Goal: Information Seeking & Learning: Learn about a topic

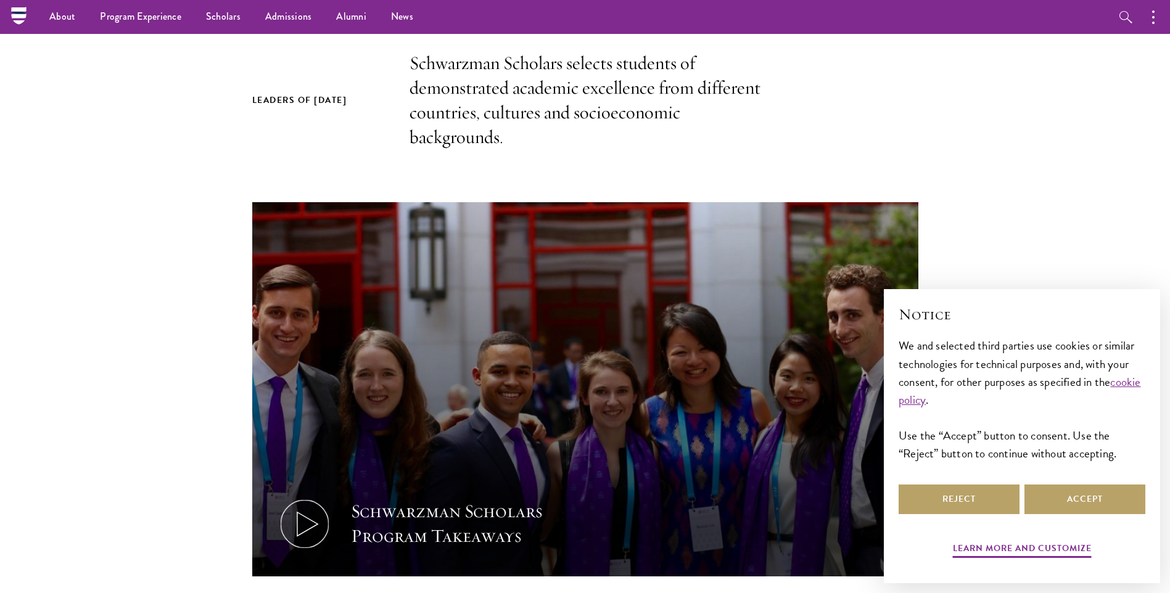
scroll to position [185, 0]
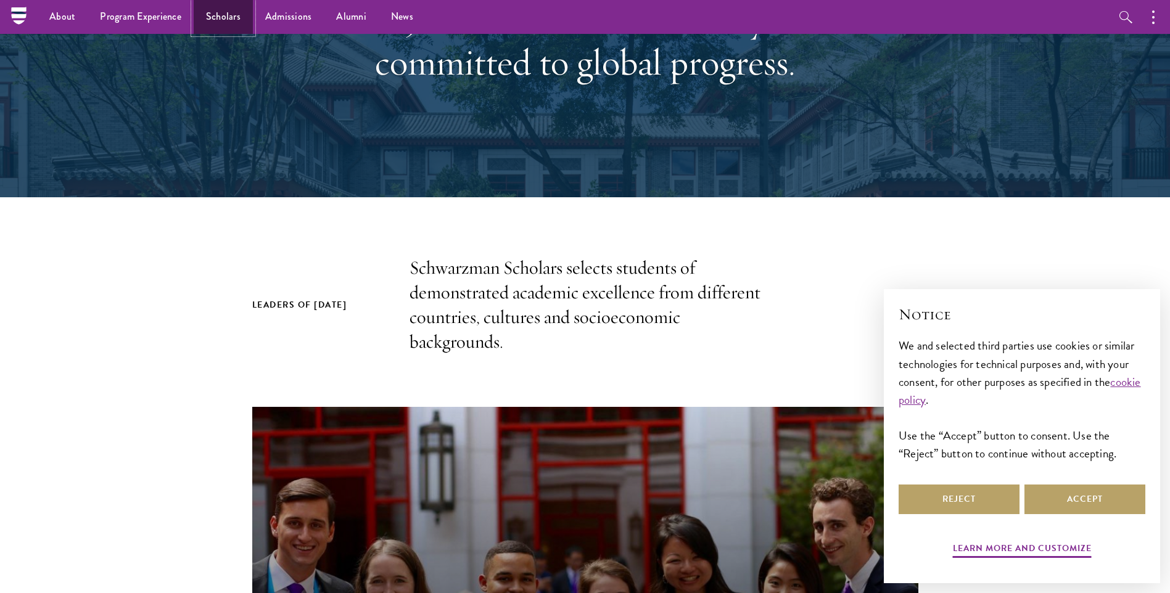
click at [213, 32] on link "Scholars" at bounding box center [223, 17] width 59 height 34
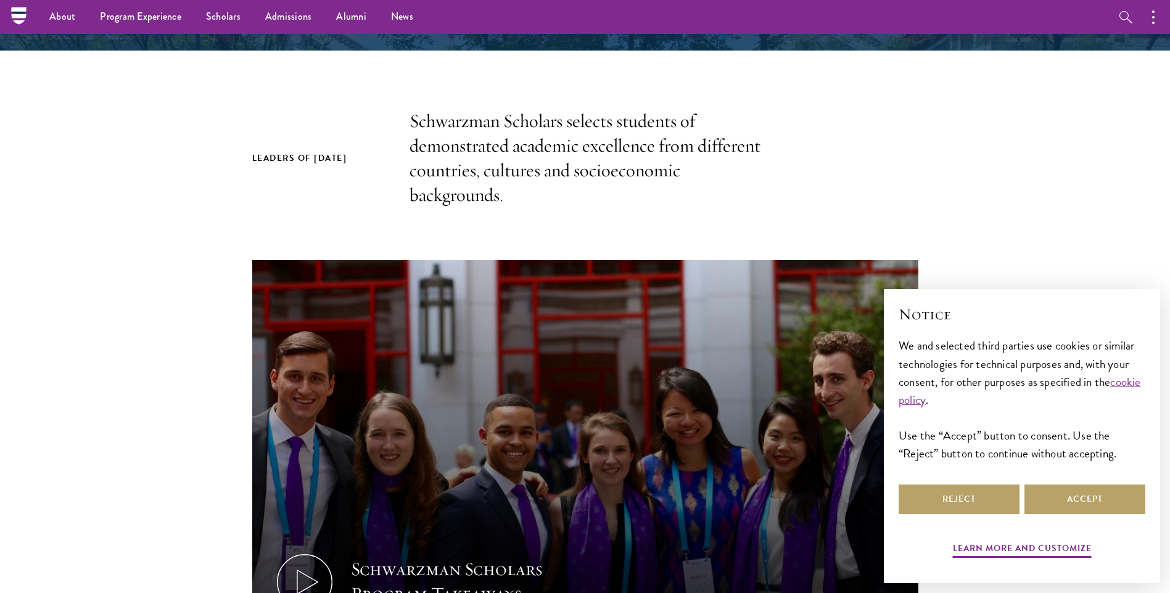
scroll to position [185, 0]
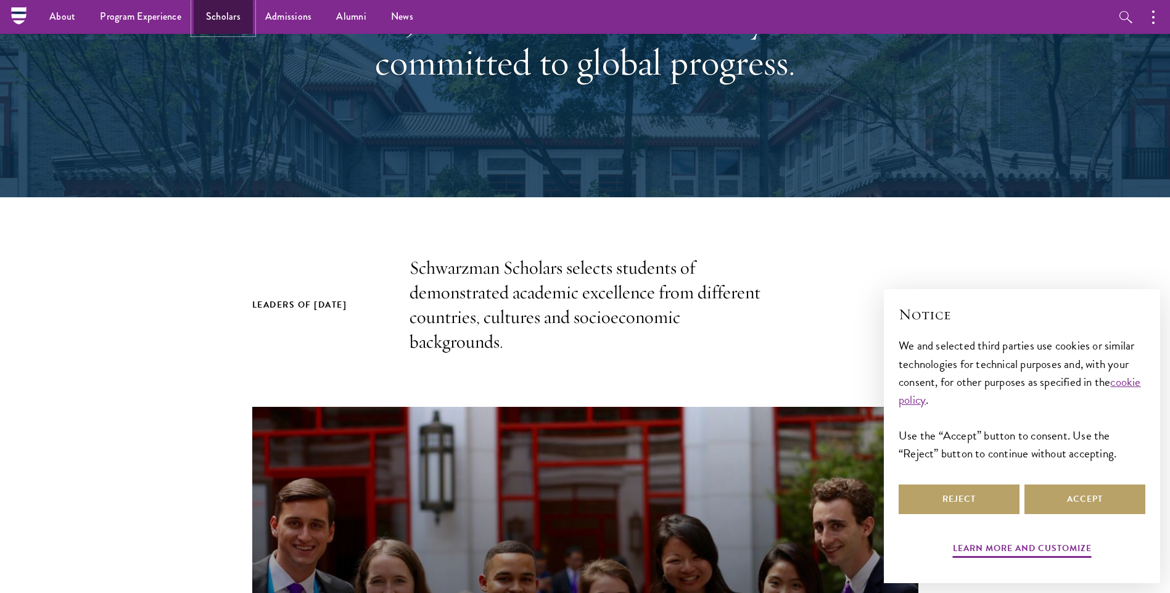
click at [223, 20] on link "Scholars" at bounding box center [223, 17] width 59 height 34
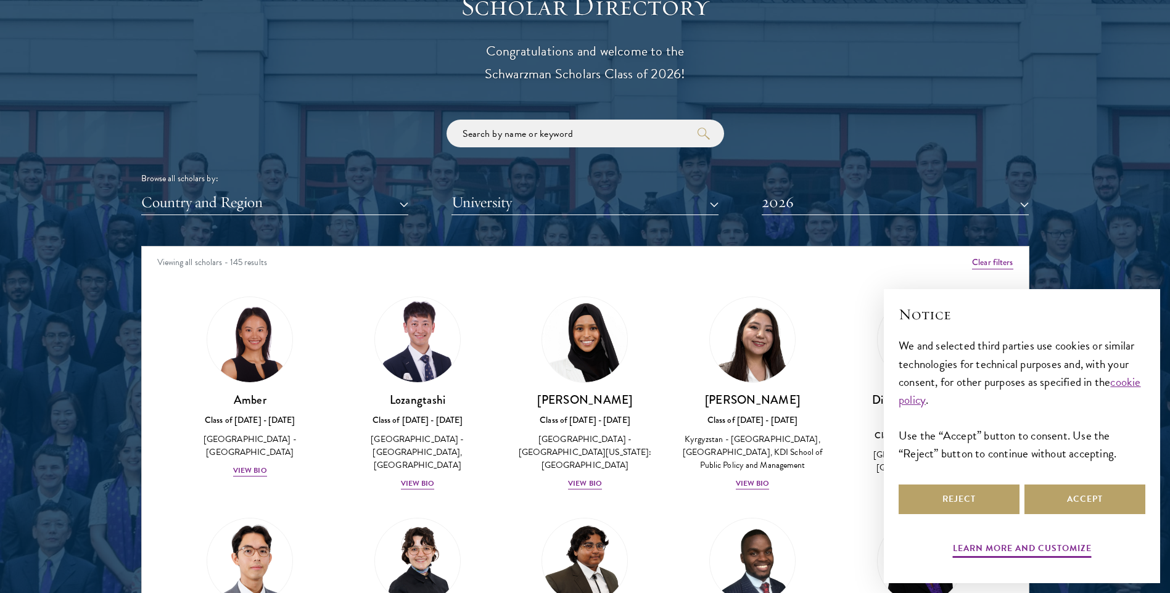
scroll to position [1418, 0]
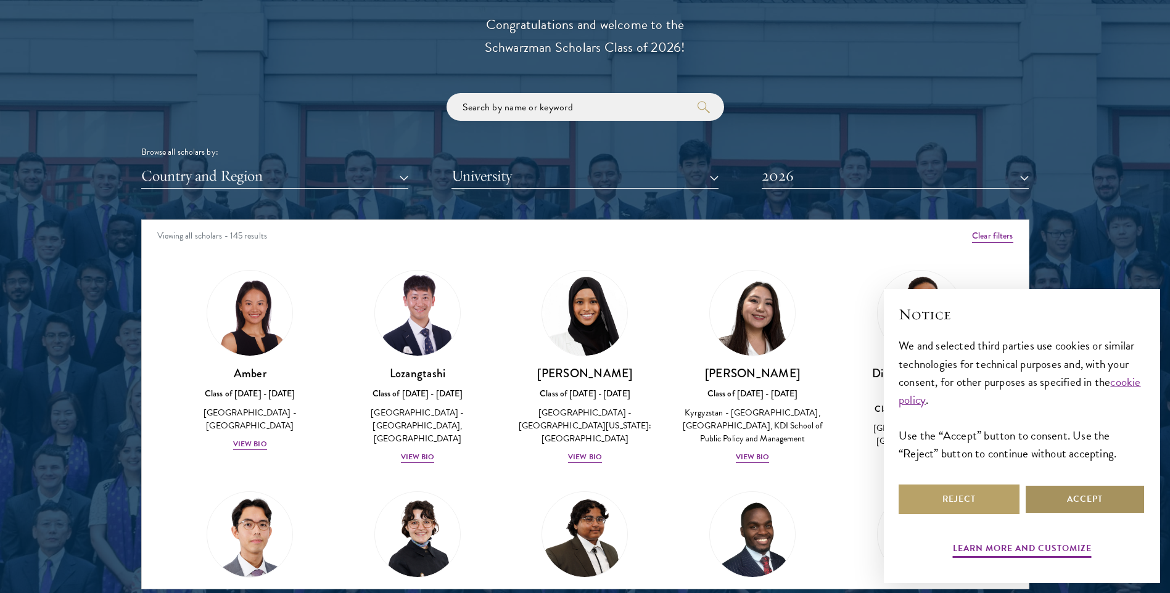
click at [1085, 499] on button "Accept" at bounding box center [1084, 500] width 121 height 30
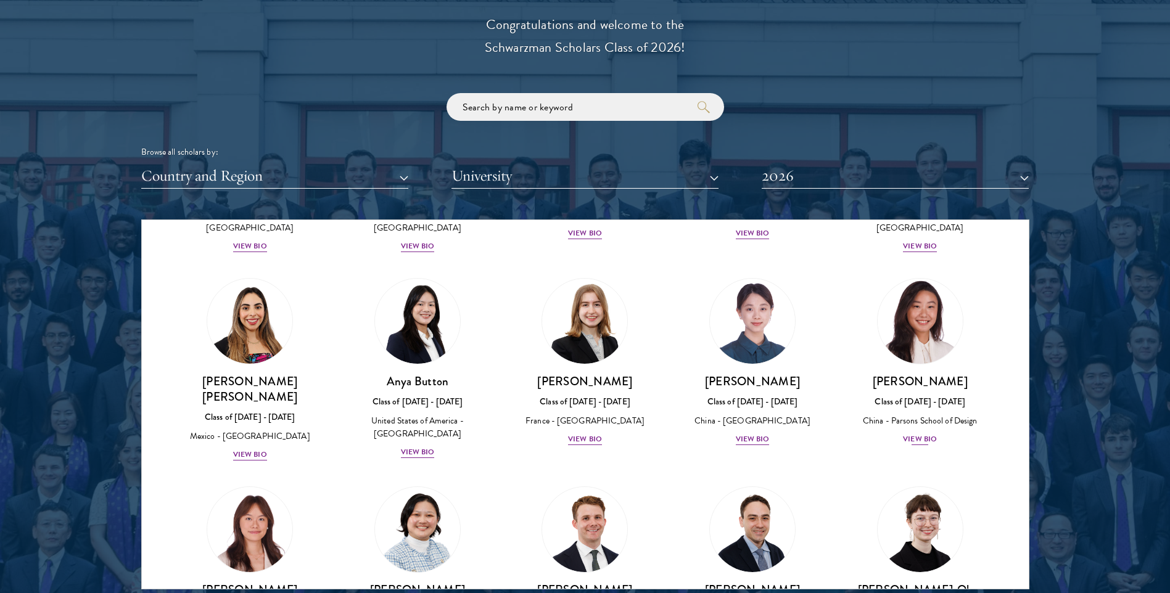
scroll to position [863, 0]
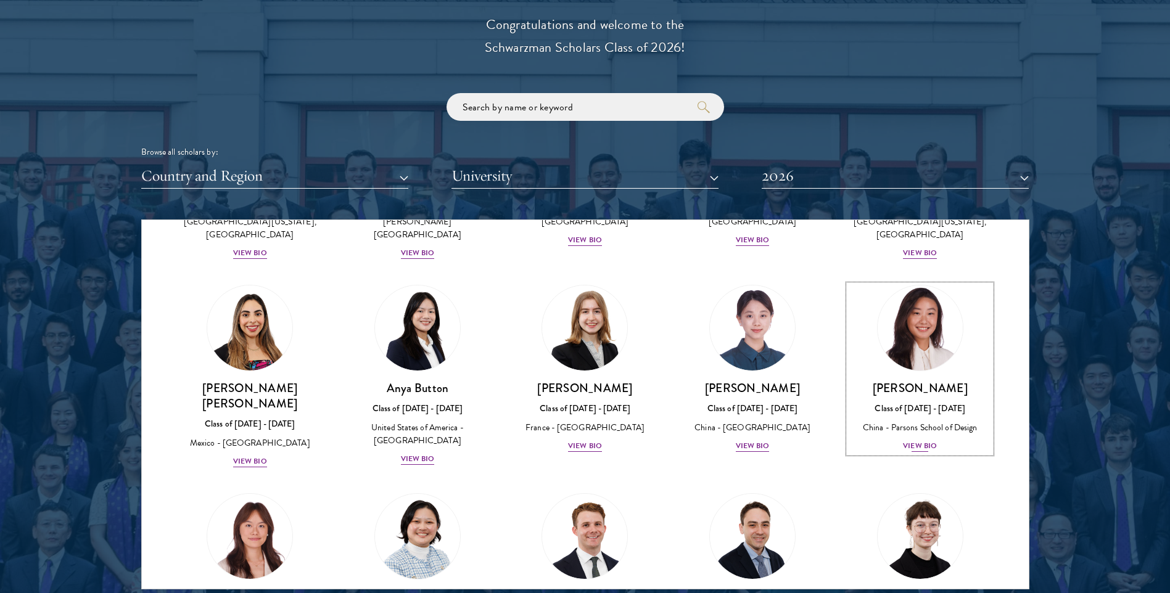
click at [903, 311] on img at bounding box center [920, 328] width 94 height 94
